Goal: Task Accomplishment & Management: Use online tool/utility

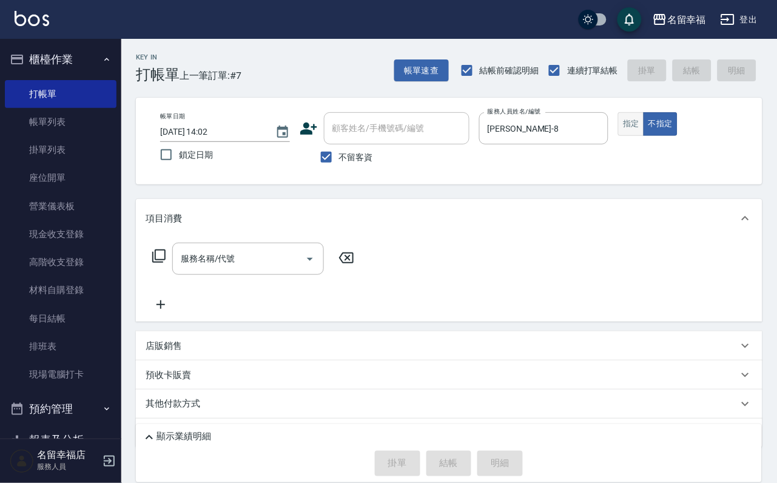
click at [644, 136] on button "指定" at bounding box center [631, 124] width 26 height 24
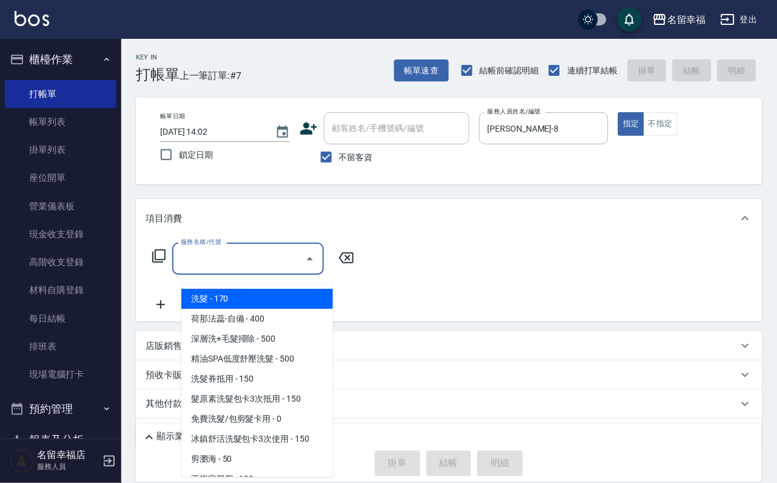
click at [201, 257] on input "服務名稱/代號" at bounding box center [239, 258] width 123 height 21
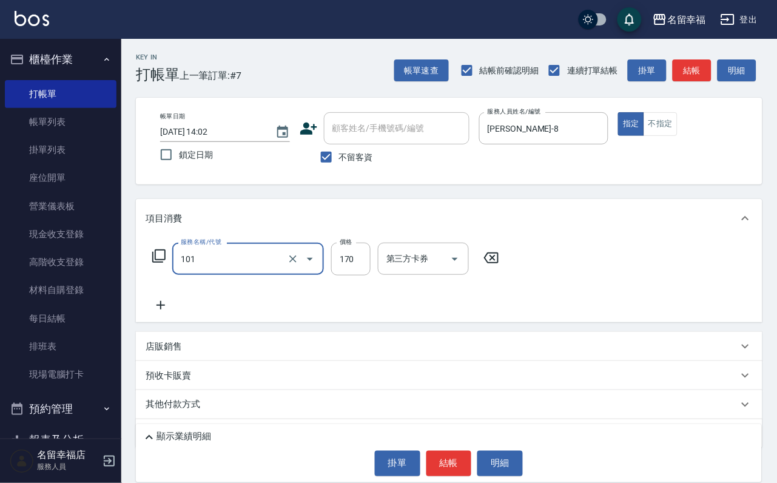
type input "洗髮(101)"
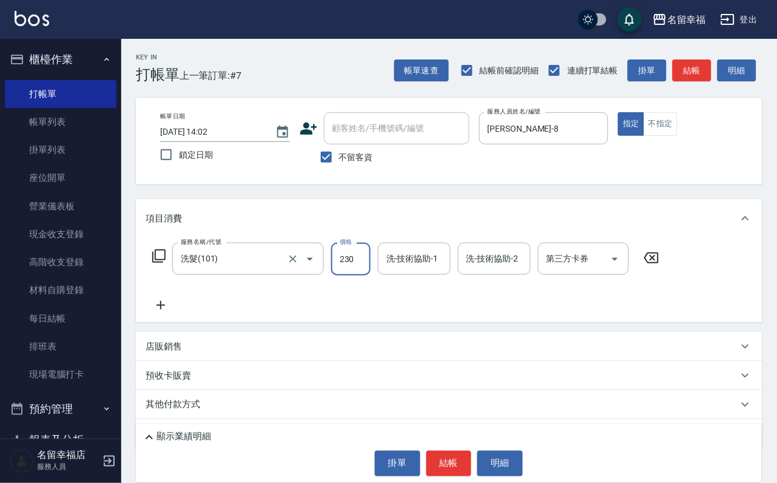
type input "230"
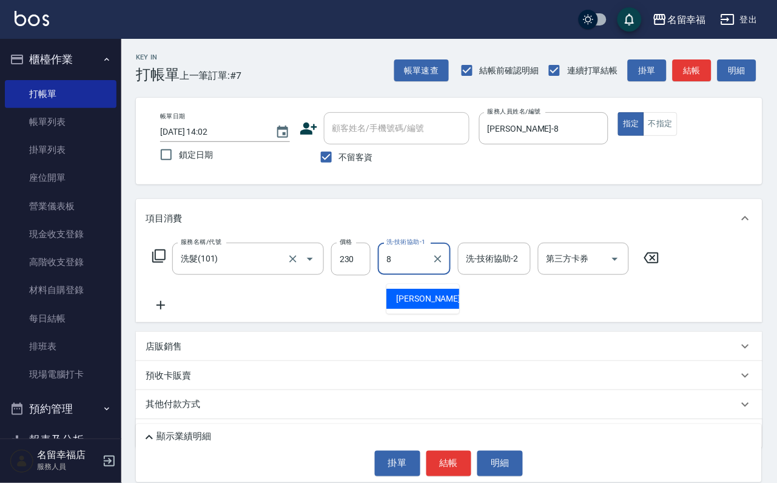
type input "[PERSON_NAME]-8"
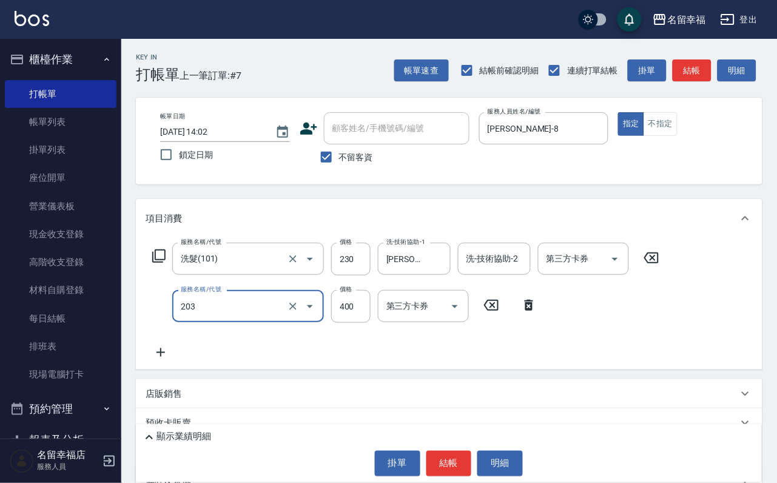
type input "指定單剪(203)"
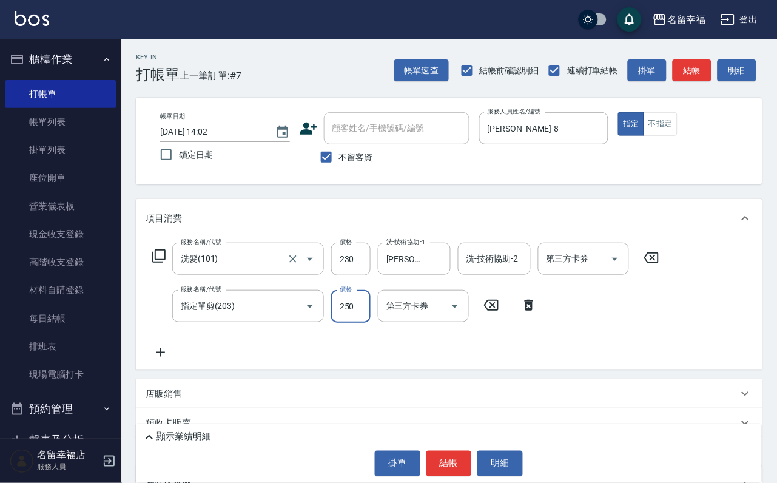
type input "250"
click at [442, 465] on button "結帳" at bounding box center [450, 463] width 46 height 25
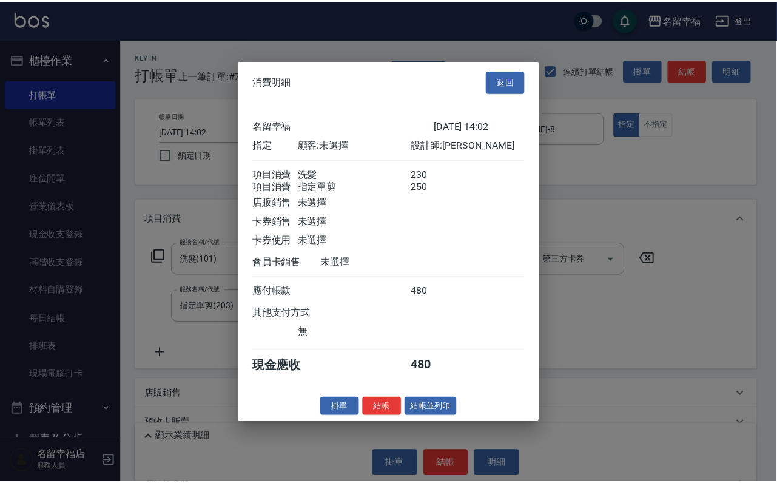
scroll to position [195, 0]
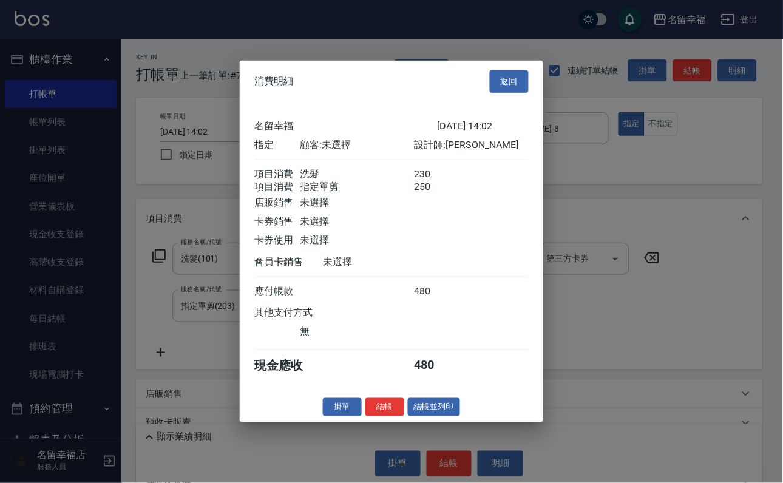
click at [365, 416] on button "結帳" at bounding box center [384, 406] width 39 height 19
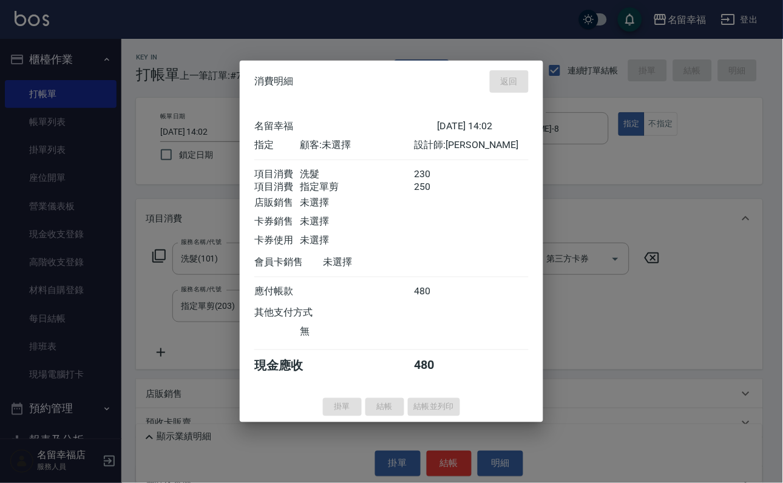
type input "[DATE] 14:35"
